Goal: Transaction & Acquisition: Download file/media

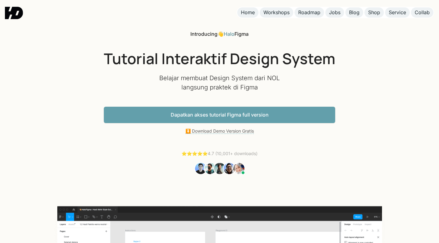
click at [256, 114] on link "Dapatkan akses tutorial Figma full version" at bounding box center [219, 115] width 231 height 16
click at [228, 66] on h1 "Tutorial Interaktif Design System" at bounding box center [219, 59] width 231 height 18
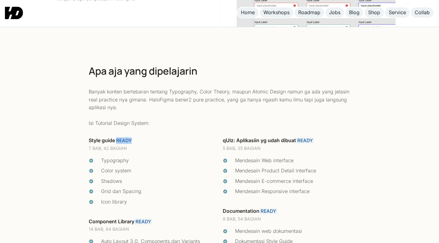
scroll to position [1239, 0]
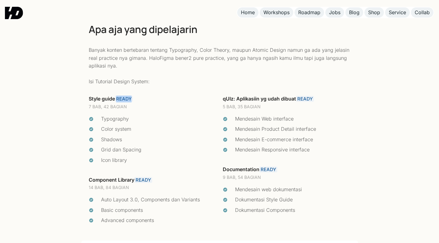
click at [125, 98] on link "READY" at bounding box center [124, 99] width 18 height 6
click at [143, 102] on div "Style guide READY" at bounding box center [153, 98] width 128 height 7
click at [131, 97] on link "READY" at bounding box center [124, 99] width 18 height 6
click at [115, 99] on div "Style guide READY" at bounding box center [153, 98] width 128 height 7
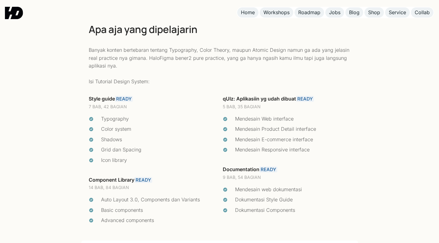
click at [108, 99] on div "Style guide READY" at bounding box center [153, 98] width 128 height 7
click at [143, 179] on div "Style guide READY 7 BAB, 42 BAGIAN Typography Color system Shadows Grid dan Spa…" at bounding box center [153, 164] width 134 height 145
click at [143, 179] on link "READY" at bounding box center [143, 180] width 18 height 6
click at [147, 179] on link "READY" at bounding box center [143, 180] width 18 height 6
click at [148, 179] on link "READY" at bounding box center [143, 180] width 18 height 6
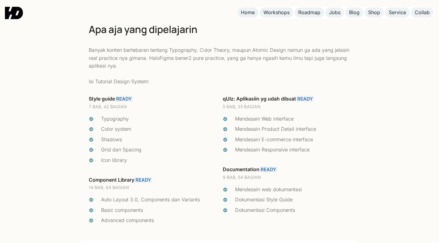
click at [133, 116] on div "Typography" at bounding box center [158, 119] width 115 height 8
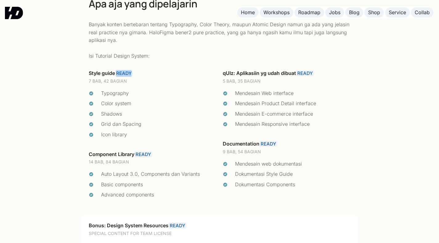
scroll to position [1637, 0]
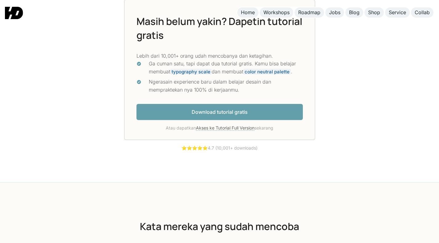
click at [238, 113] on link "Download tutorial gratis" at bounding box center [219, 112] width 166 height 16
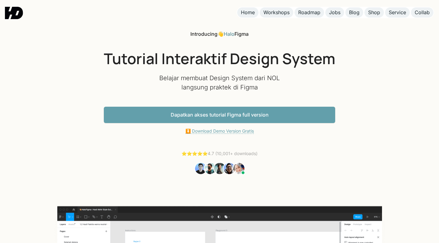
click at [239, 132] on link "⏬ Download Demo Version Gratis" at bounding box center [219, 131] width 68 height 6
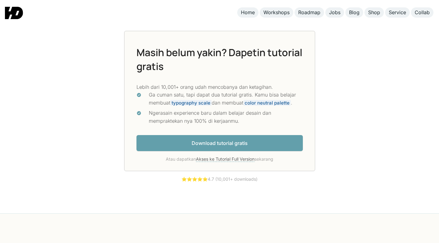
scroll to position [1606, 0]
click at [265, 150] on link "Download tutorial gratis" at bounding box center [219, 143] width 166 height 16
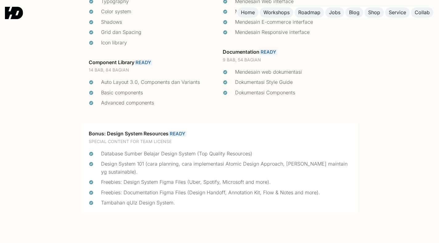
scroll to position [1358, 0]
